Goal: Task Accomplishment & Management: Manage account settings

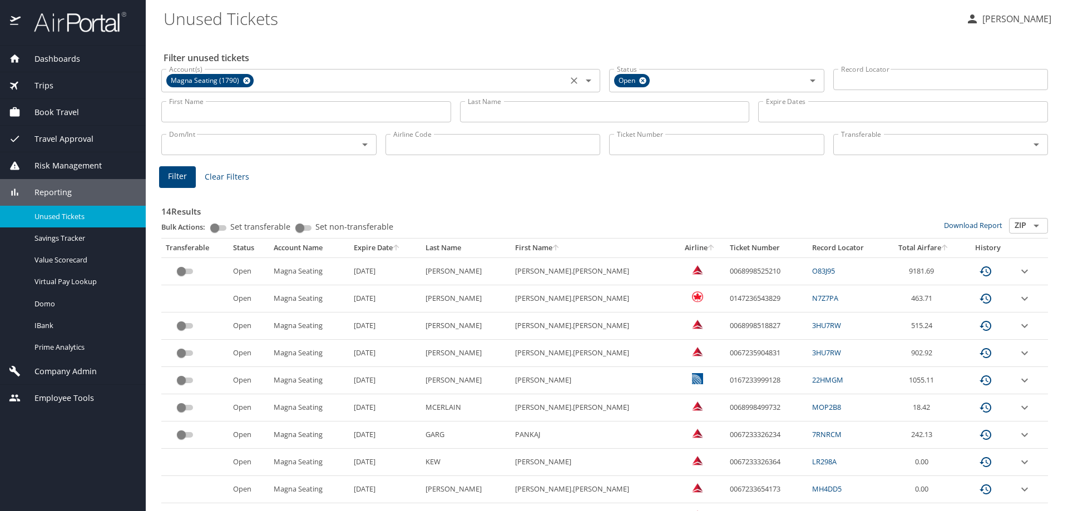
click at [244, 80] on icon at bounding box center [246, 80] width 7 height 7
click at [259, 81] on input "Account(s)" at bounding box center [365, 79] width 400 height 14
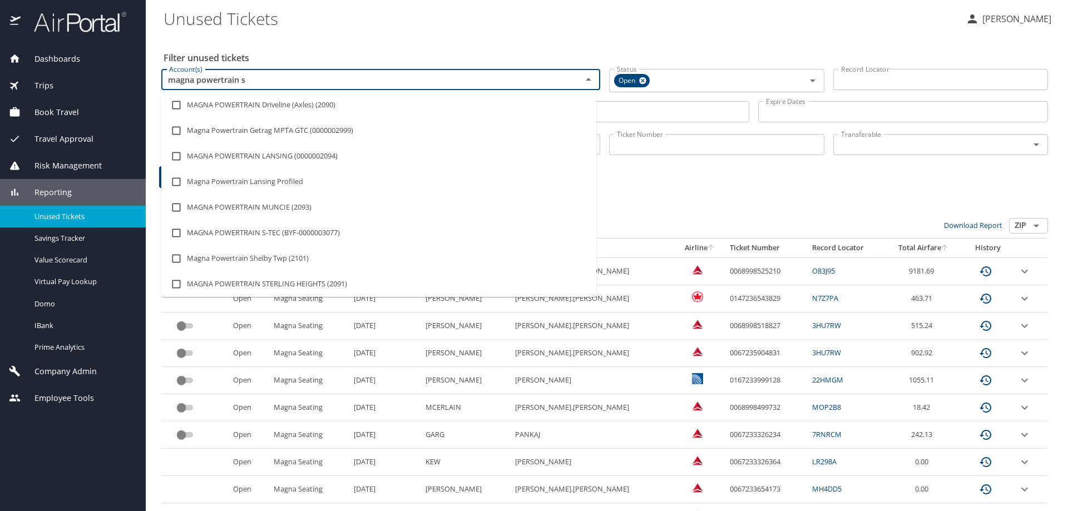
type input "magna powertrain st"
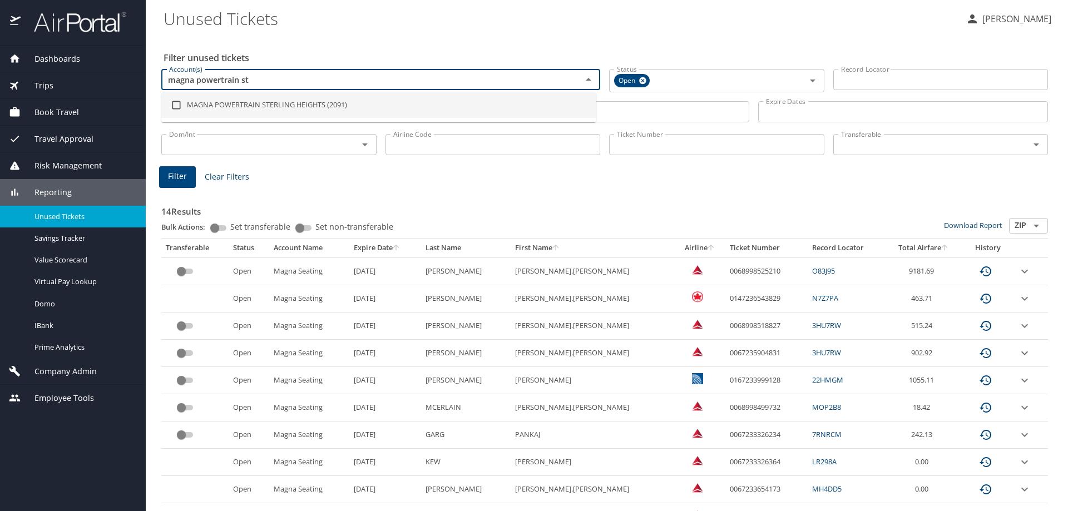
click at [285, 106] on li "MAGNA POWERTRAIN STERLING HEIGHTS (2091)" at bounding box center [378, 105] width 435 height 26
checkbox input "true"
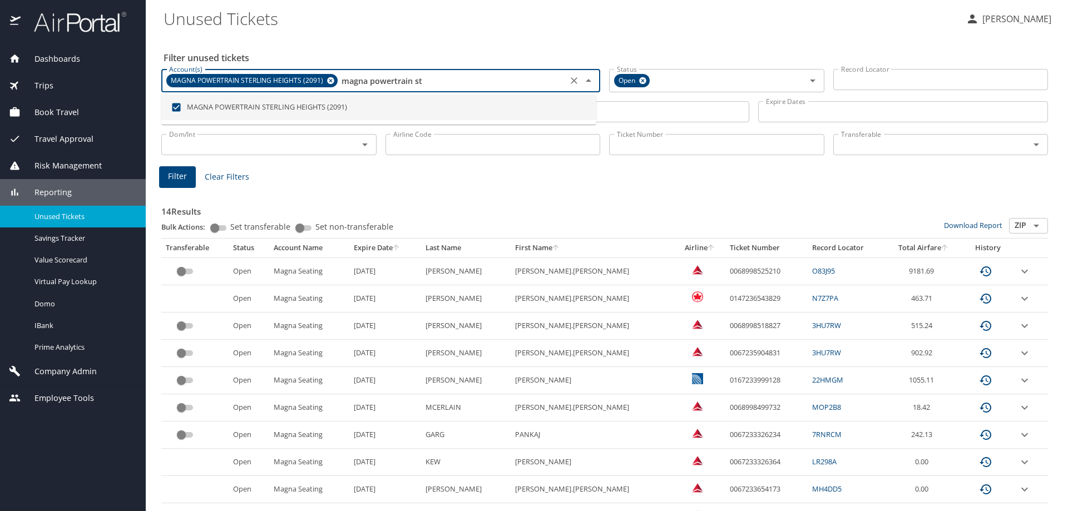
type input "magna powertrain st"
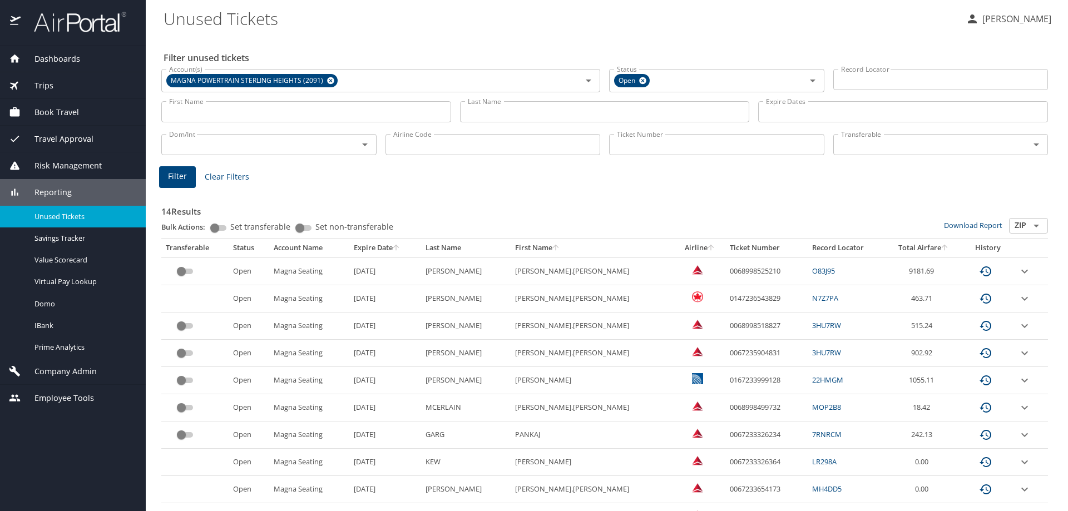
drag, startPoint x: 319, startPoint y: 181, endPoint x: 184, endPoint y: 185, distance: 134.7
click at [316, 183] on div "14 Results Bulk Actions: Set transferable Set non-transferable Download Report …" at bounding box center [605, 427] width 896 height 492
click at [180, 175] on span "Filter" at bounding box center [177, 177] width 19 height 14
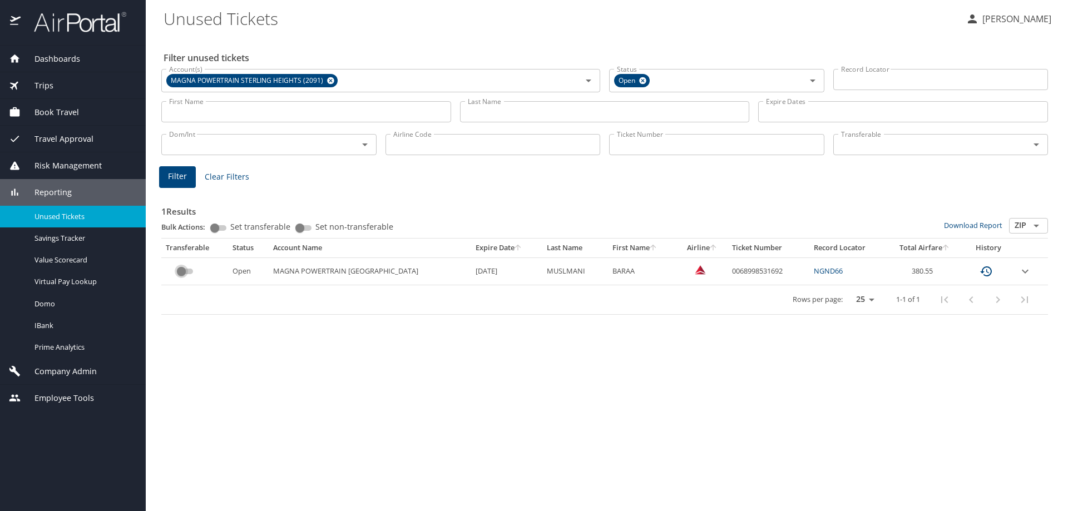
click at [191, 271] on input "custom pagination table" at bounding box center [181, 271] width 40 height 13
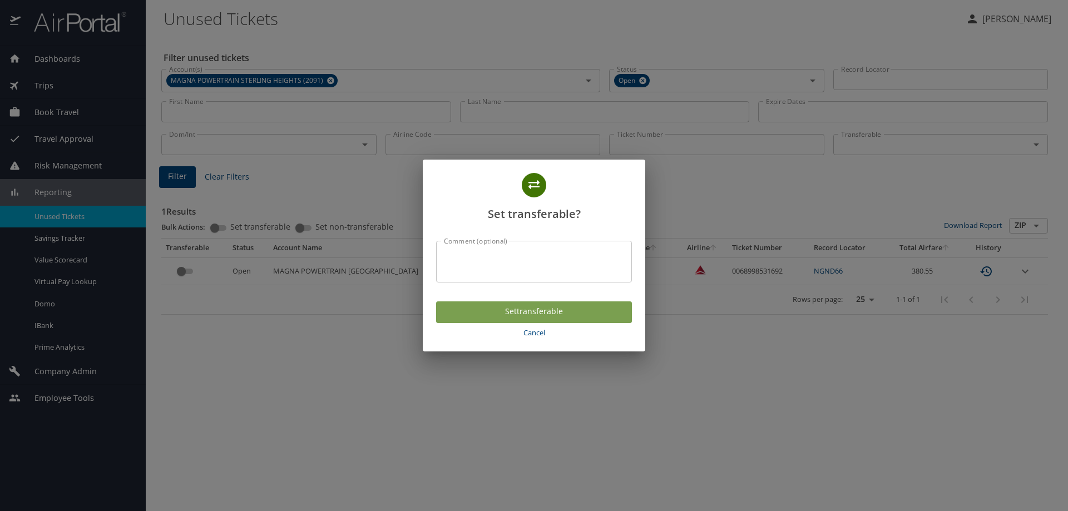
click at [518, 312] on span "Set transferable" at bounding box center [534, 312] width 178 height 14
